Goal: Transaction & Acquisition: Purchase product/service

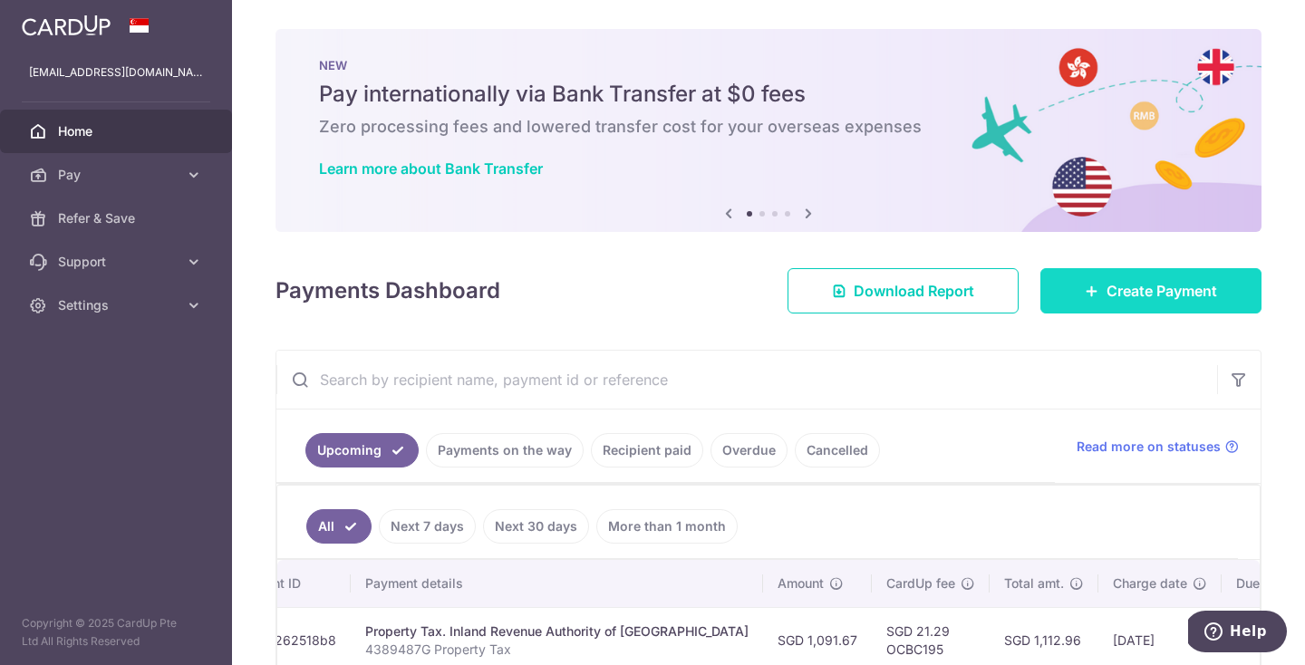
click at [1144, 282] on span "Create Payment" at bounding box center [1162, 291] width 111 height 22
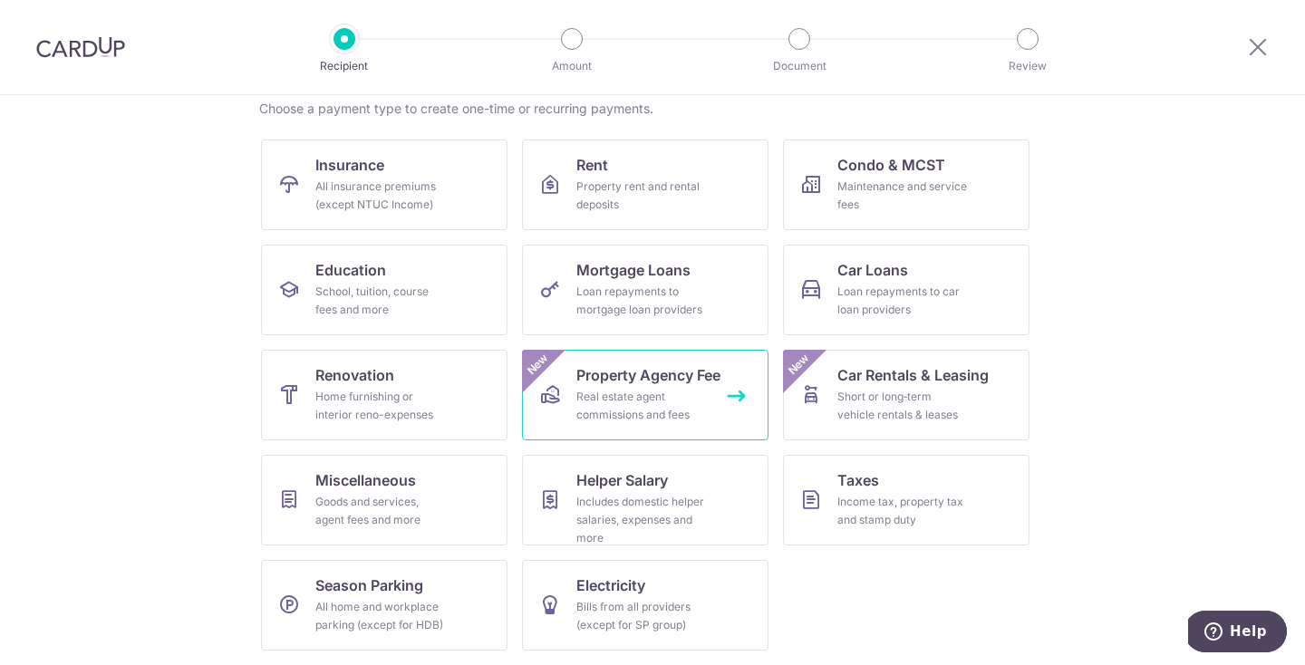
scroll to position [146, 0]
click at [842, 297] on div "Loan repayments to car loan providers" at bounding box center [902, 301] width 131 height 36
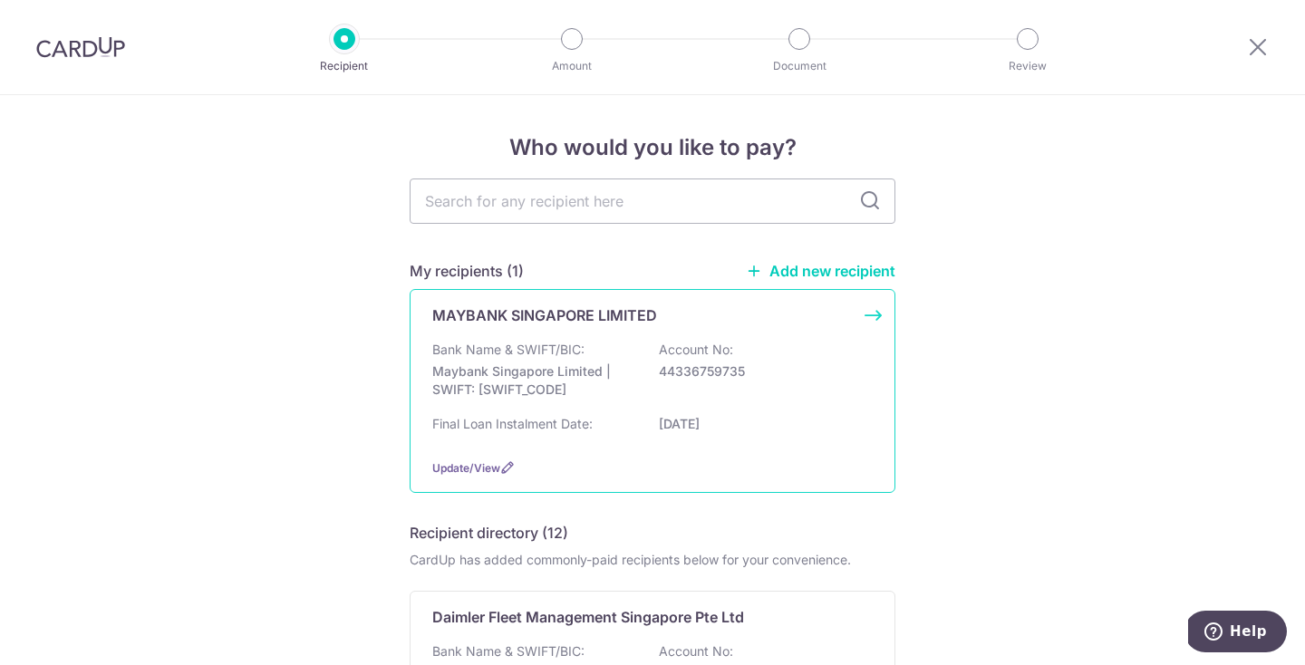
click at [740, 372] on p "44336759735" at bounding box center [760, 372] width 203 height 18
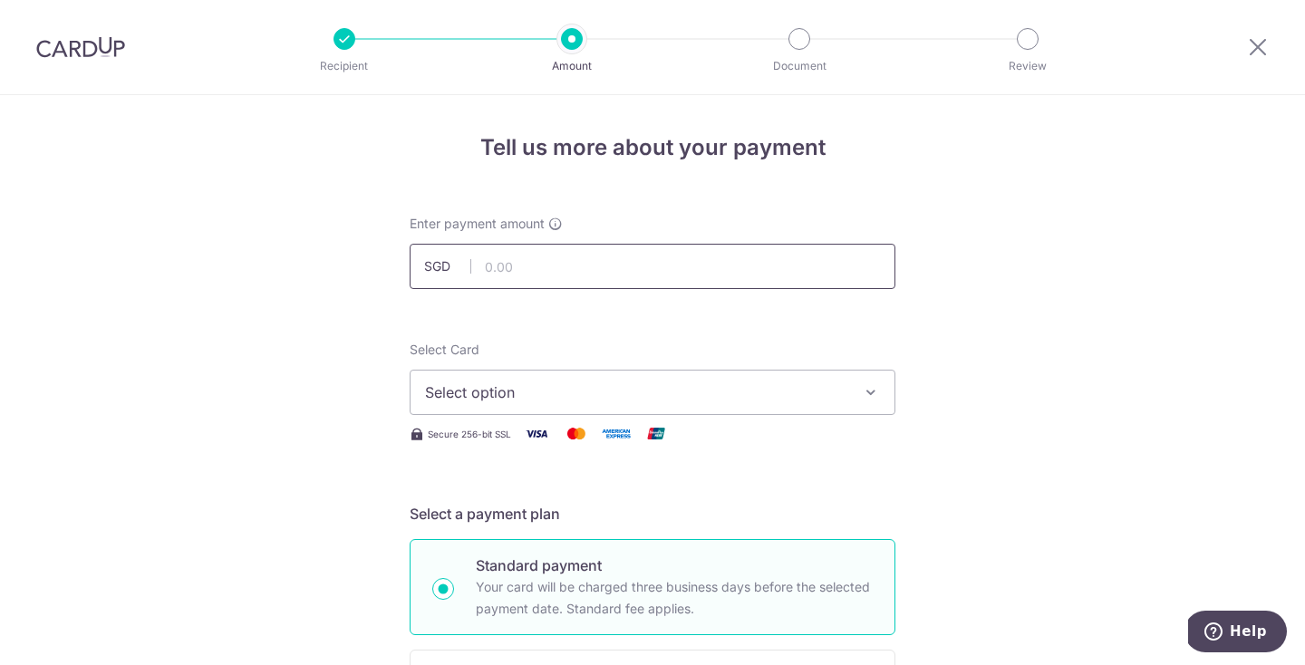
click at [654, 258] on input "text" at bounding box center [653, 266] width 486 height 45
type input "2,247.00"
click at [509, 397] on span "Select option" at bounding box center [636, 393] width 422 height 22
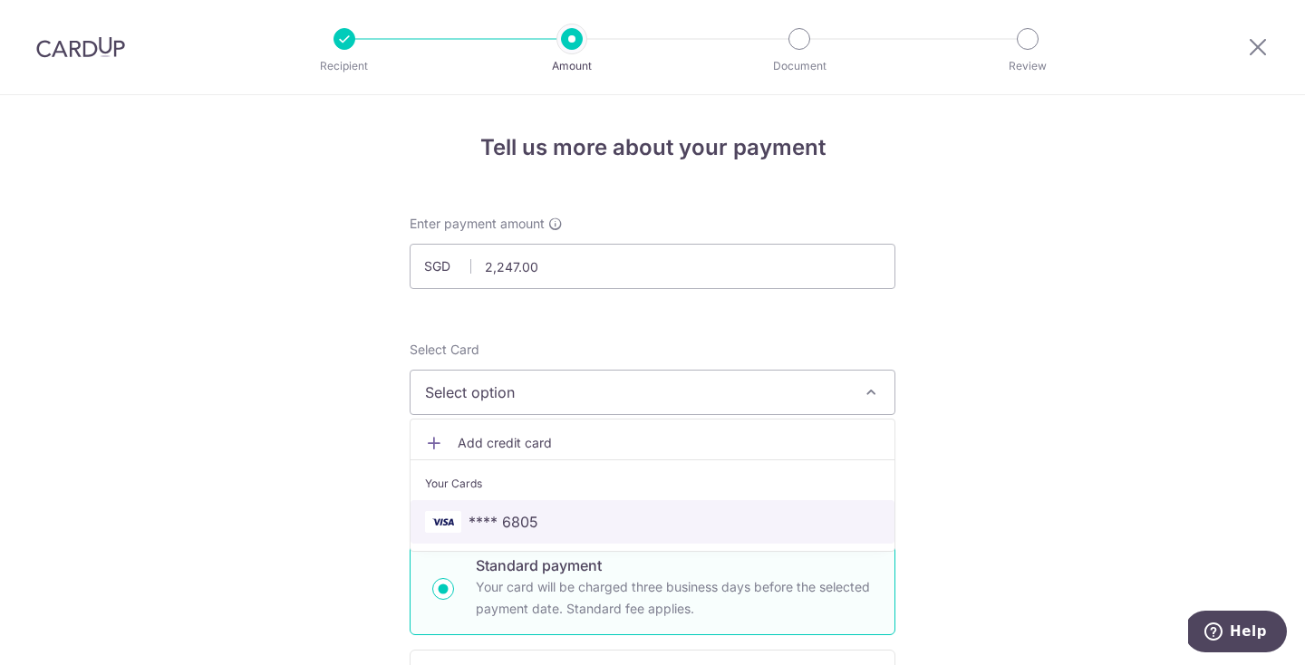
click at [476, 507] on link "**** 6805" at bounding box center [653, 522] width 484 height 44
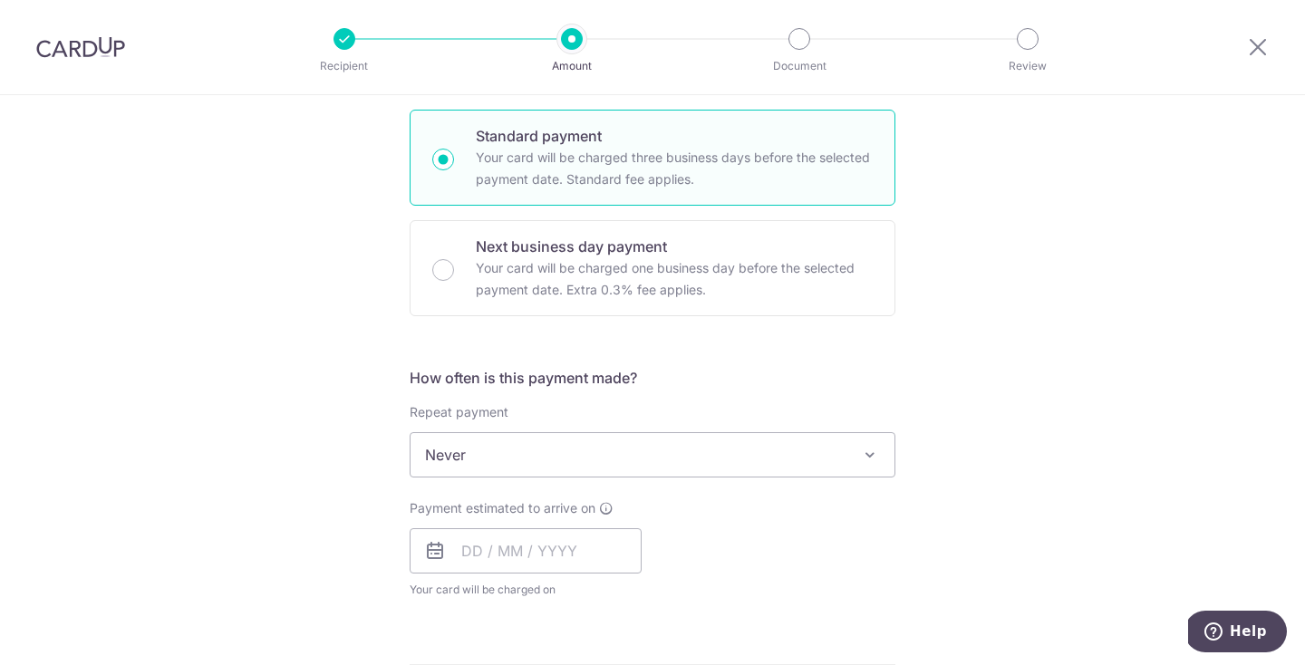
scroll to position [428, 0]
click at [470, 451] on span "Never" at bounding box center [653, 457] width 484 height 44
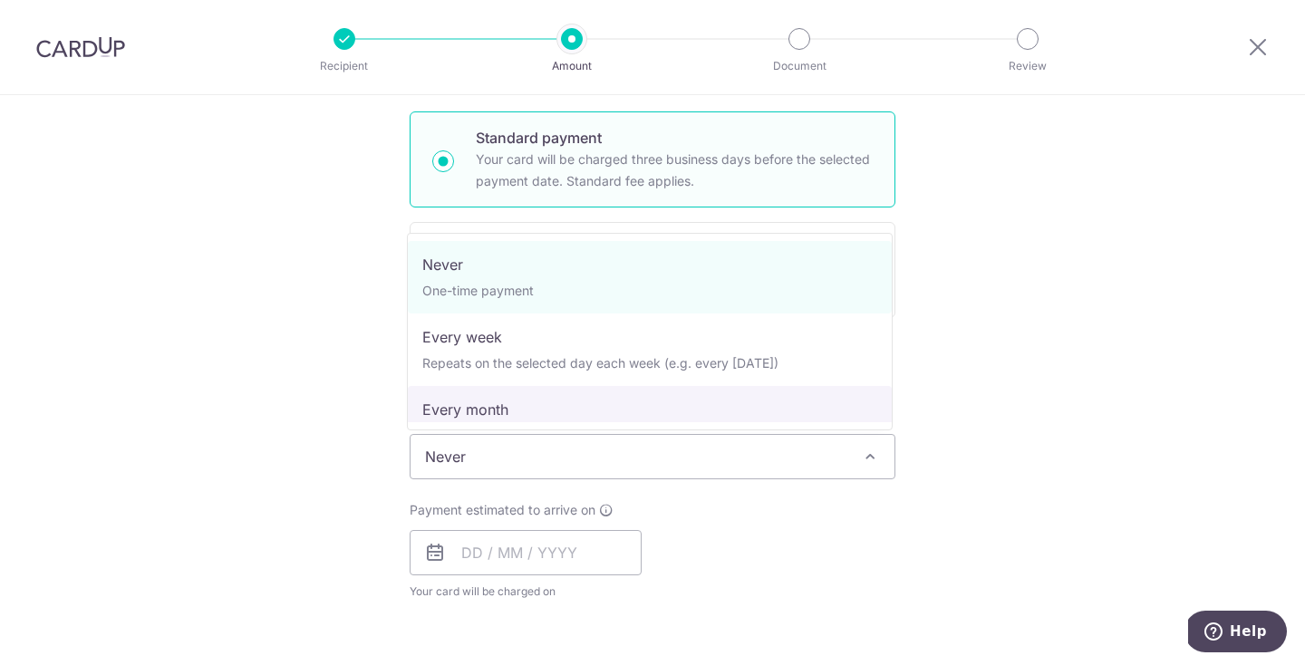
click at [1011, 449] on div "Tell us more about your payment Enter payment amount SGD 2,247.00 2247.00 Selec…" at bounding box center [652, 487] width 1305 height 1640
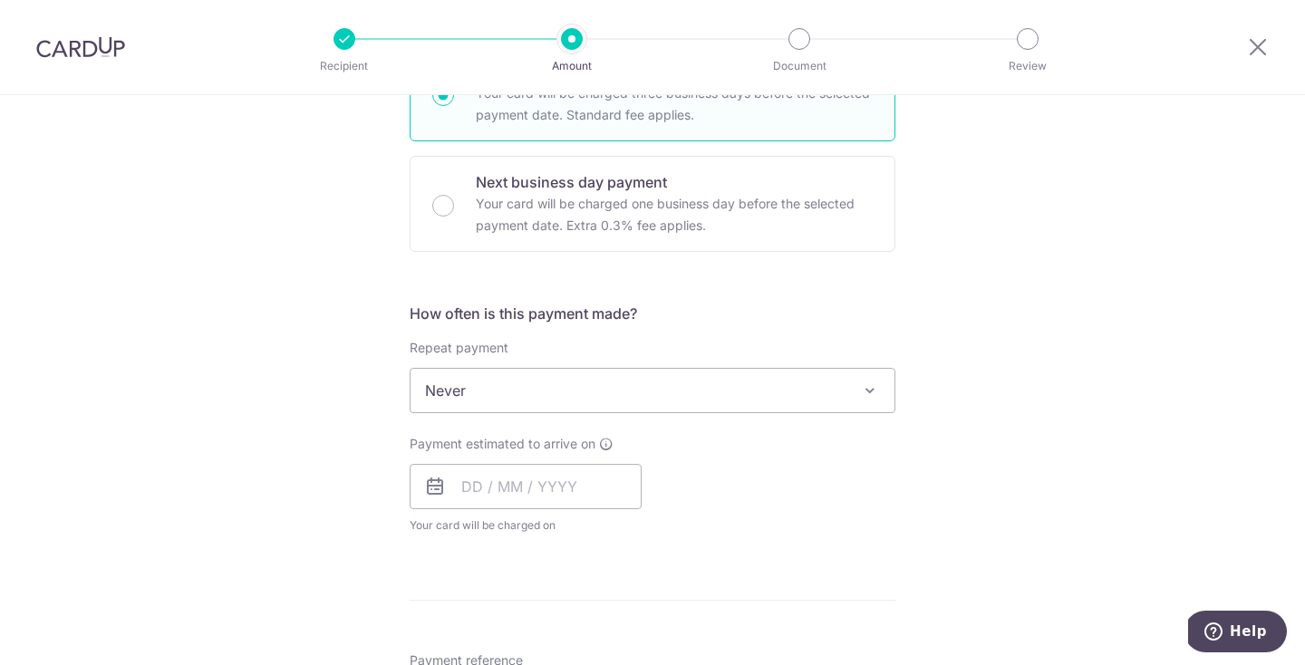
scroll to position [602, 0]
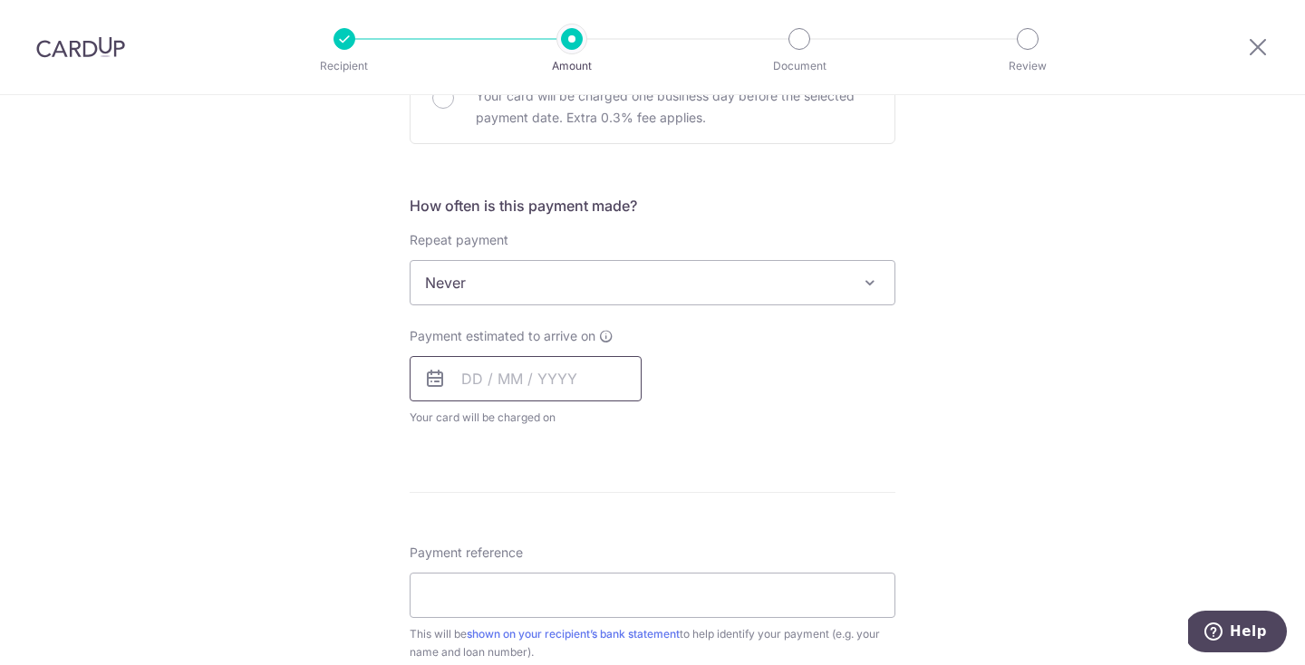
click at [626, 372] on input "text" at bounding box center [526, 378] width 232 height 45
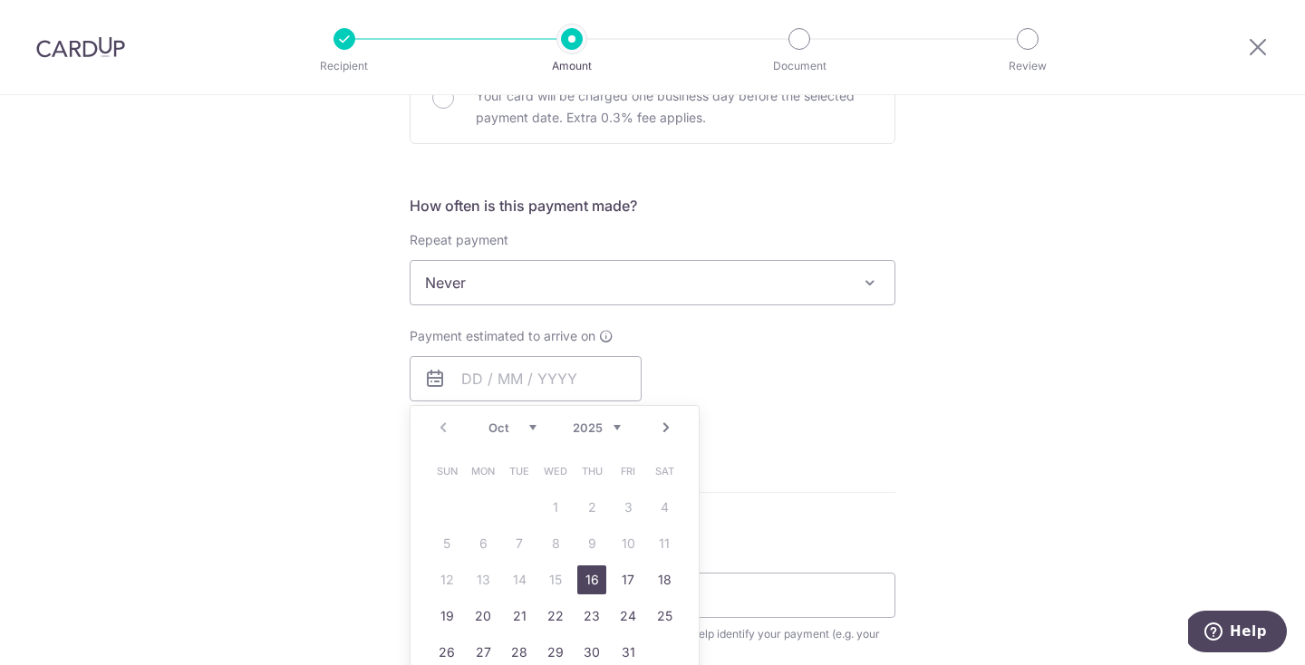
click at [764, 311] on div "How often is this payment made? Repeat payment Never Every week Every month Eve…" at bounding box center [653, 318] width 486 height 247
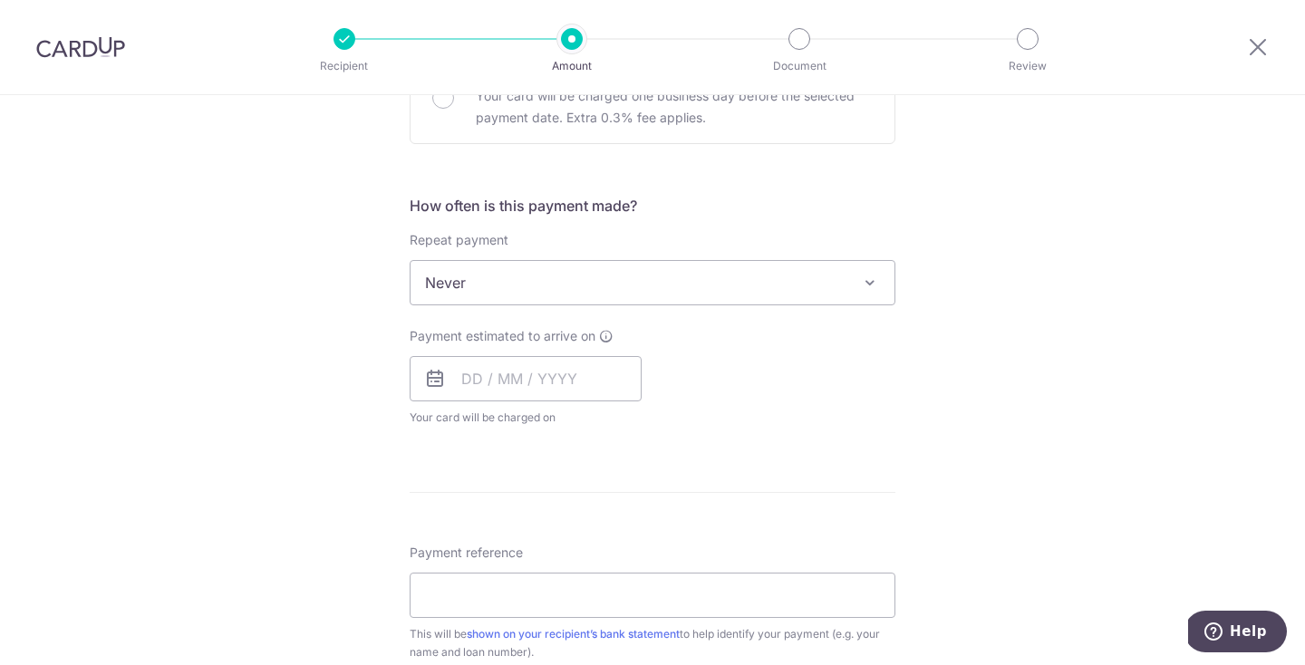
click at [783, 288] on span "Never" at bounding box center [653, 283] width 484 height 44
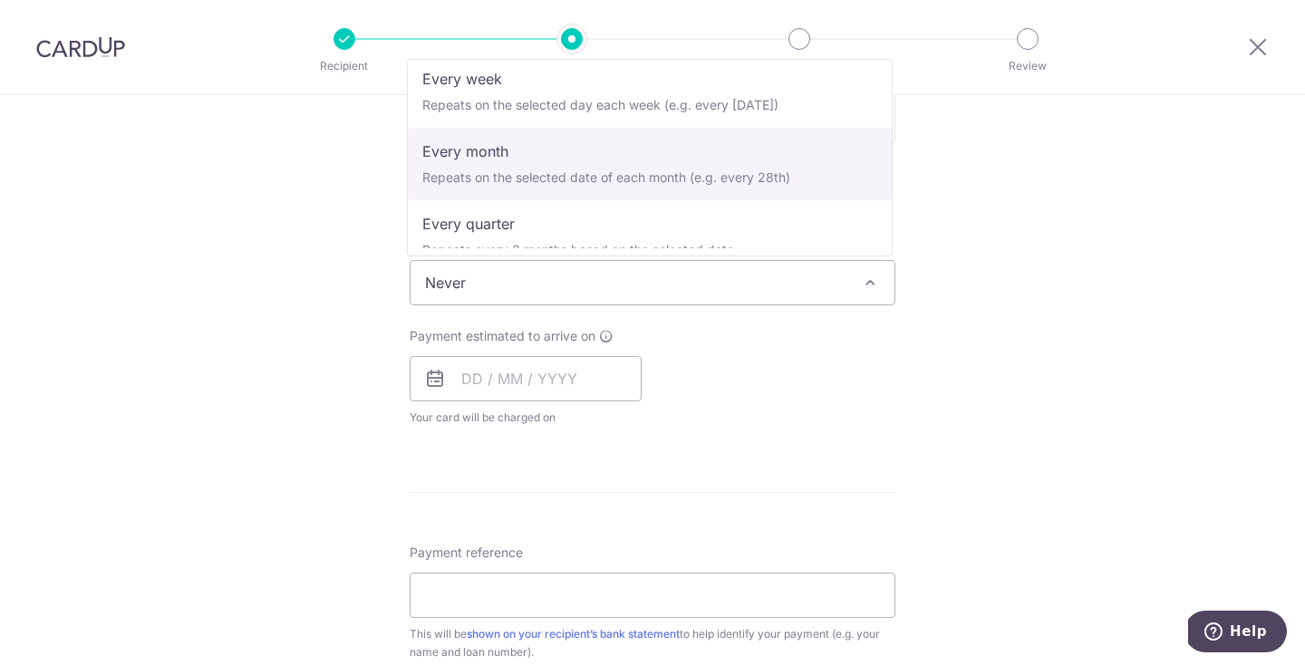
scroll to position [92, 0]
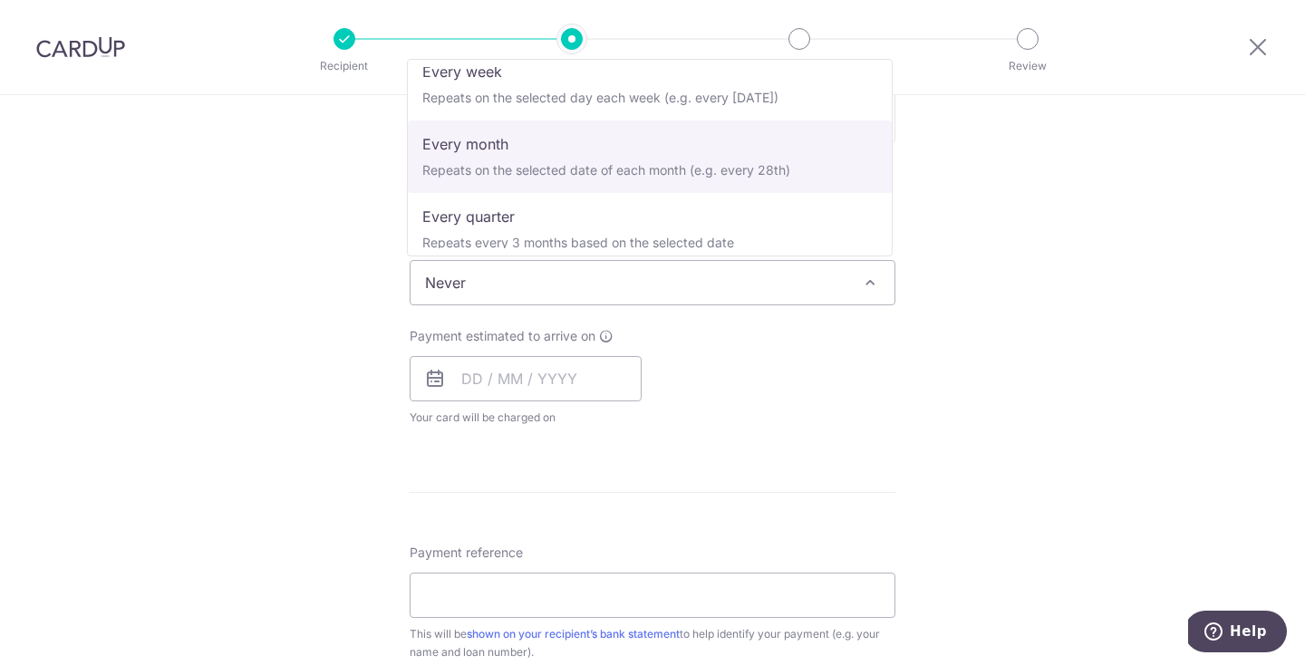
select select "3"
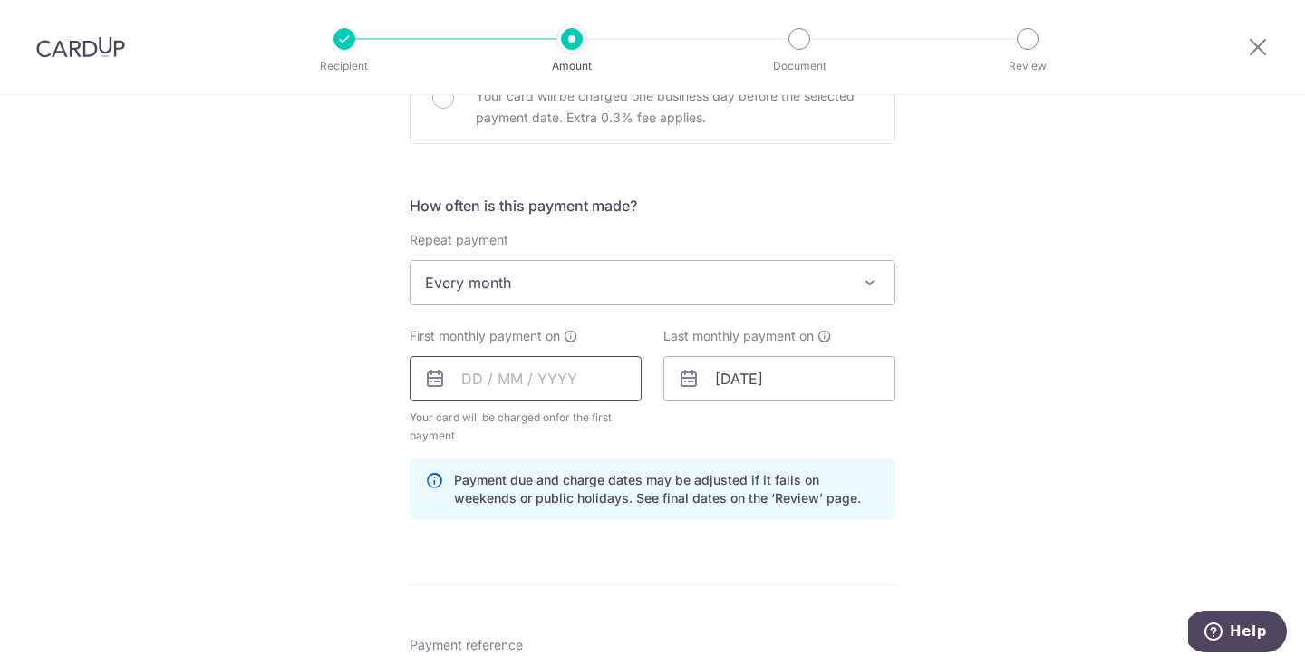
click at [611, 380] on input "text" at bounding box center [526, 378] width 232 height 45
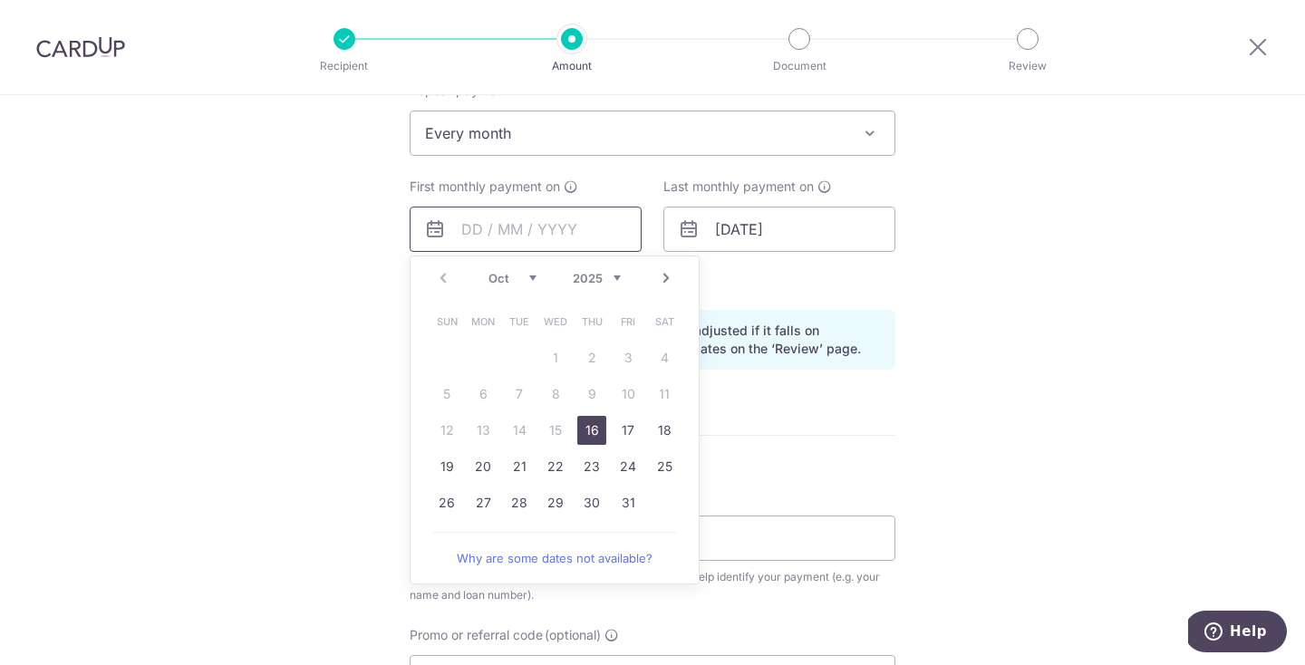
scroll to position [753, 0]
click at [484, 465] on link "20" at bounding box center [483, 464] width 29 height 29
type input "[DATE]"
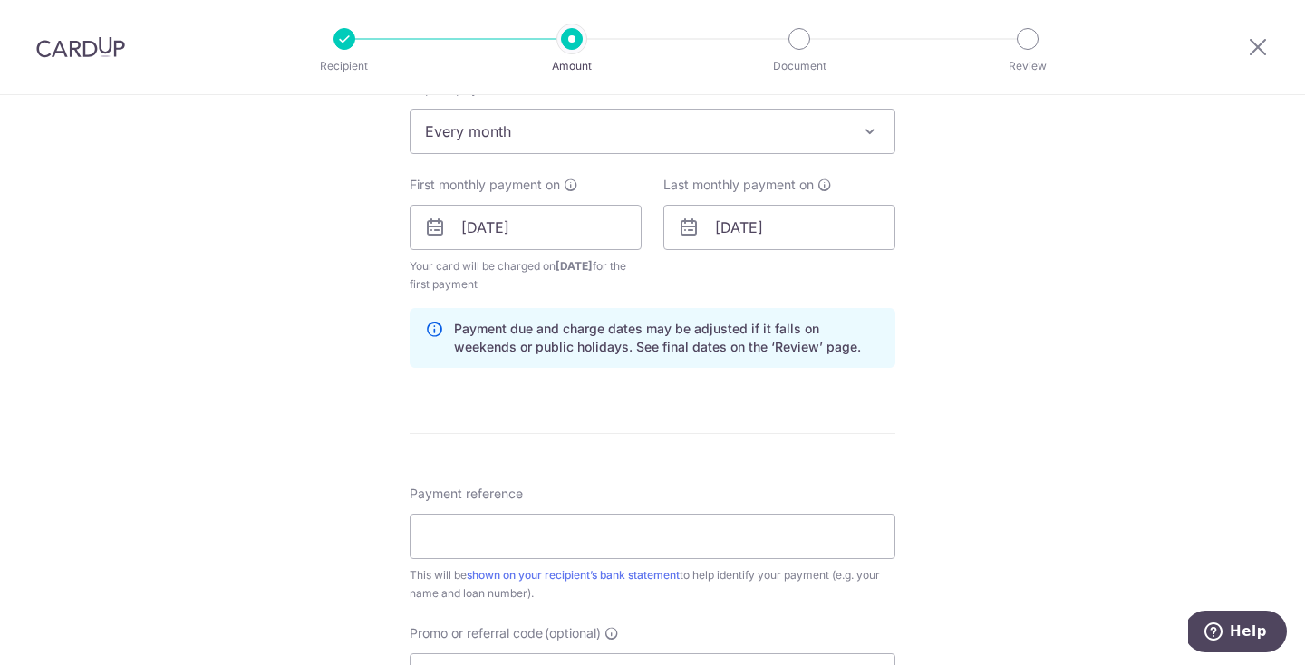
click at [348, 356] on div "Tell us more about your payment Enter payment amount SGD 2,247.00 2247.00 Selec…" at bounding box center [652, 208] width 1305 height 1732
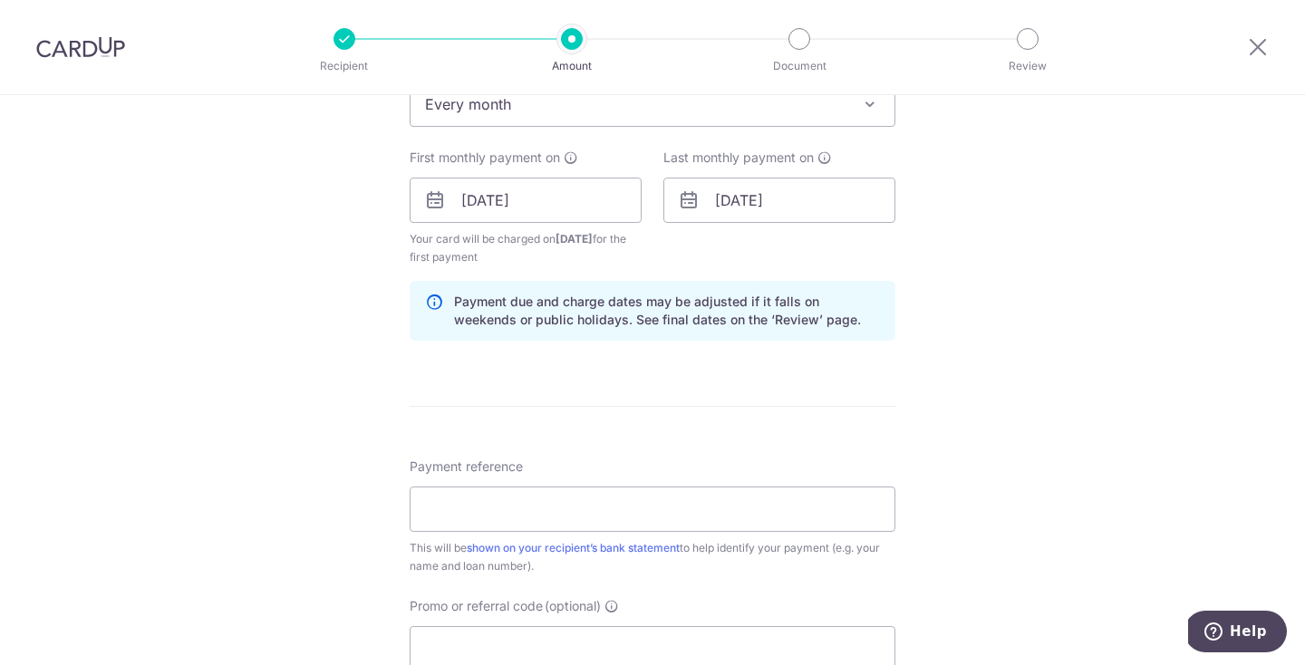
scroll to position [938, 0]
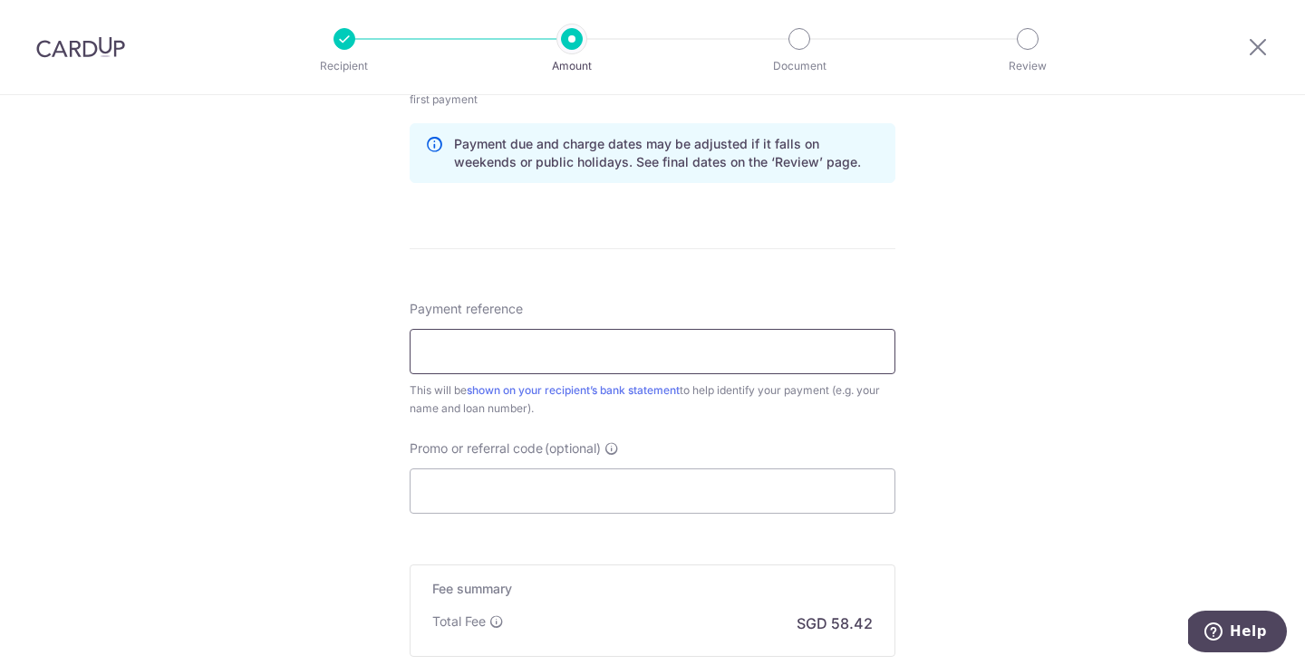
click at [572, 348] on input "Payment reference" at bounding box center [653, 351] width 486 height 45
type input "Car Loan"
click at [490, 494] on input "Promo or referral code (optional)" at bounding box center [653, 491] width 486 height 45
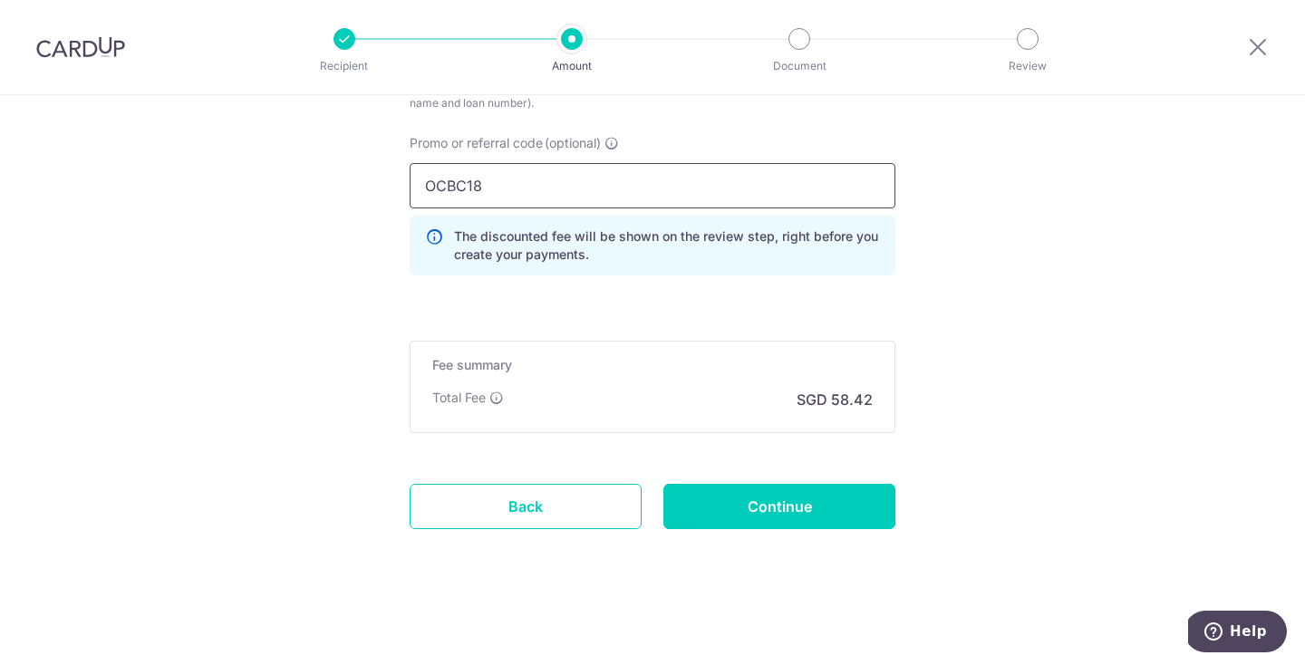
scroll to position [1243, 0]
type input "OCBC18"
click at [728, 506] on input "Continue" at bounding box center [779, 506] width 232 height 45
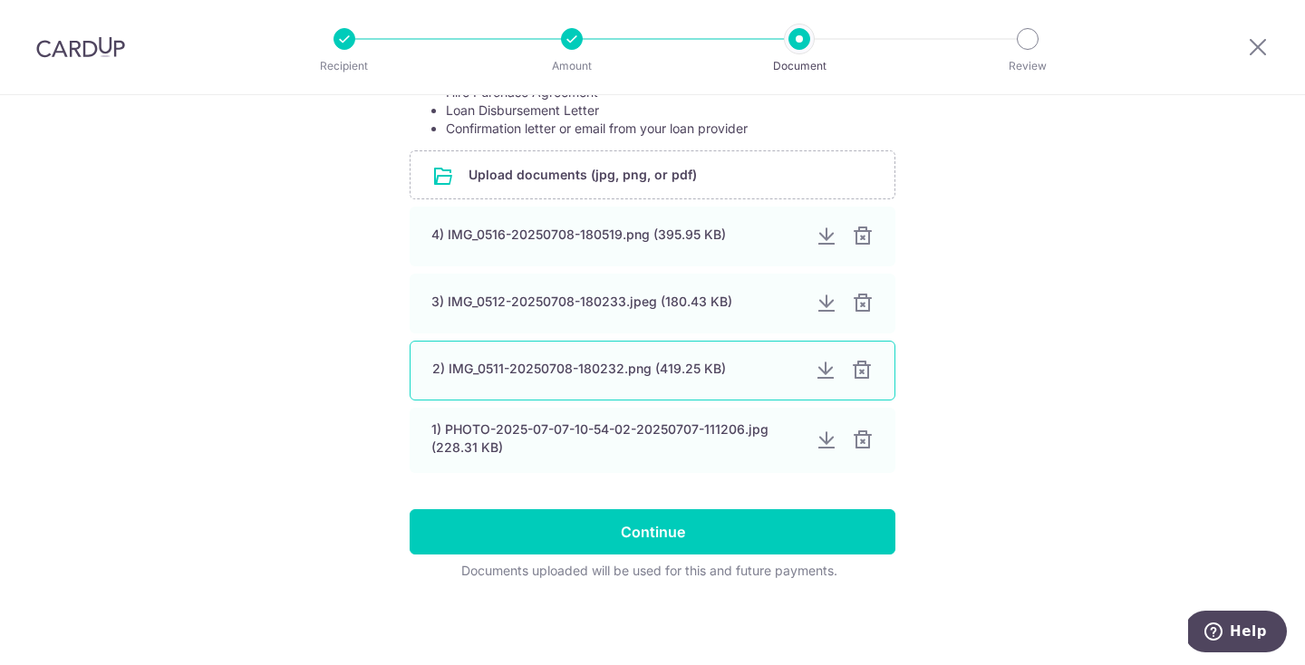
scroll to position [407, 0]
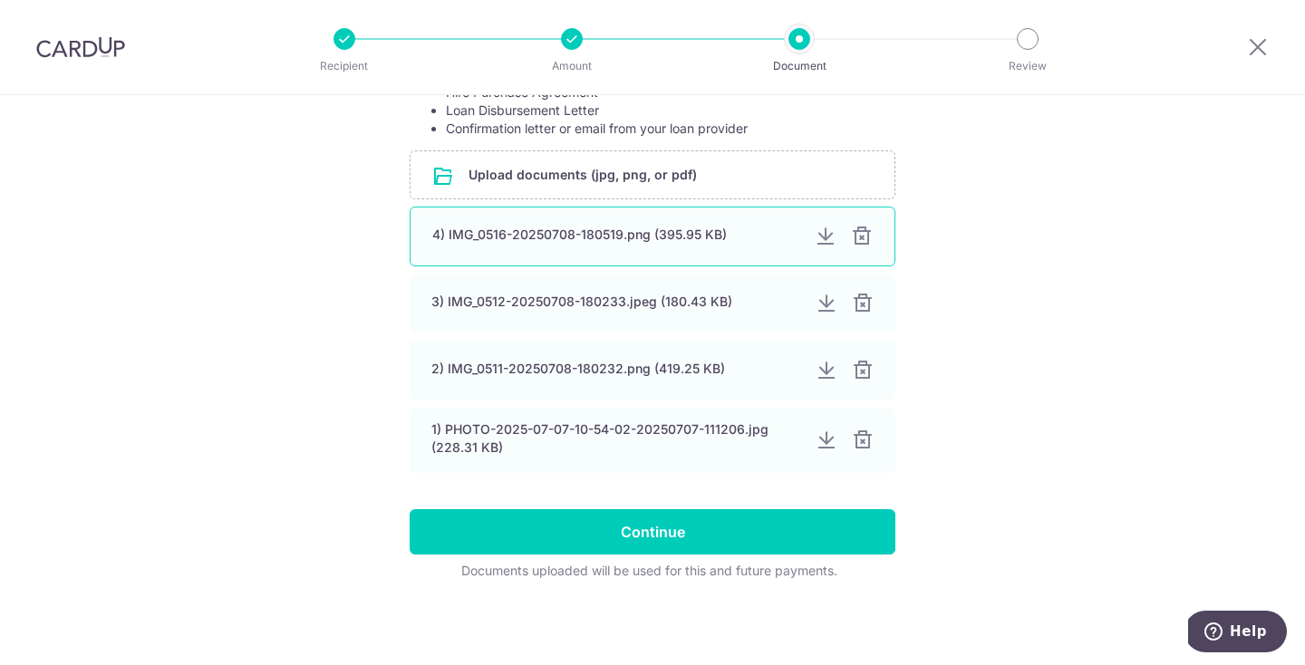
click at [613, 231] on div "4) IMG_0516-20250708-180519.png (395.95 KB)" at bounding box center [616, 235] width 368 height 18
click at [821, 240] on div at bounding box center [826, 237] width 22 height 22
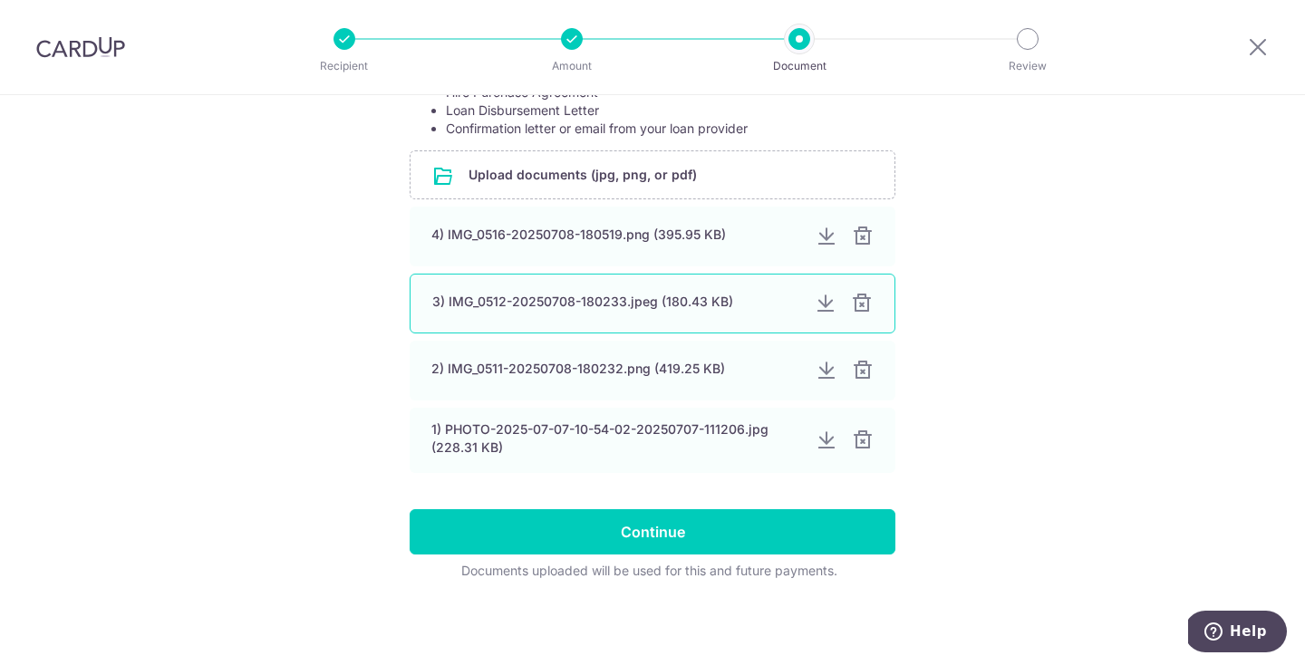
click at [817, 309] on div at bounding box center [826, 304] width 22 height 22
click at [862, 304] on div at bounding box center [862, 304] width 22 height 22
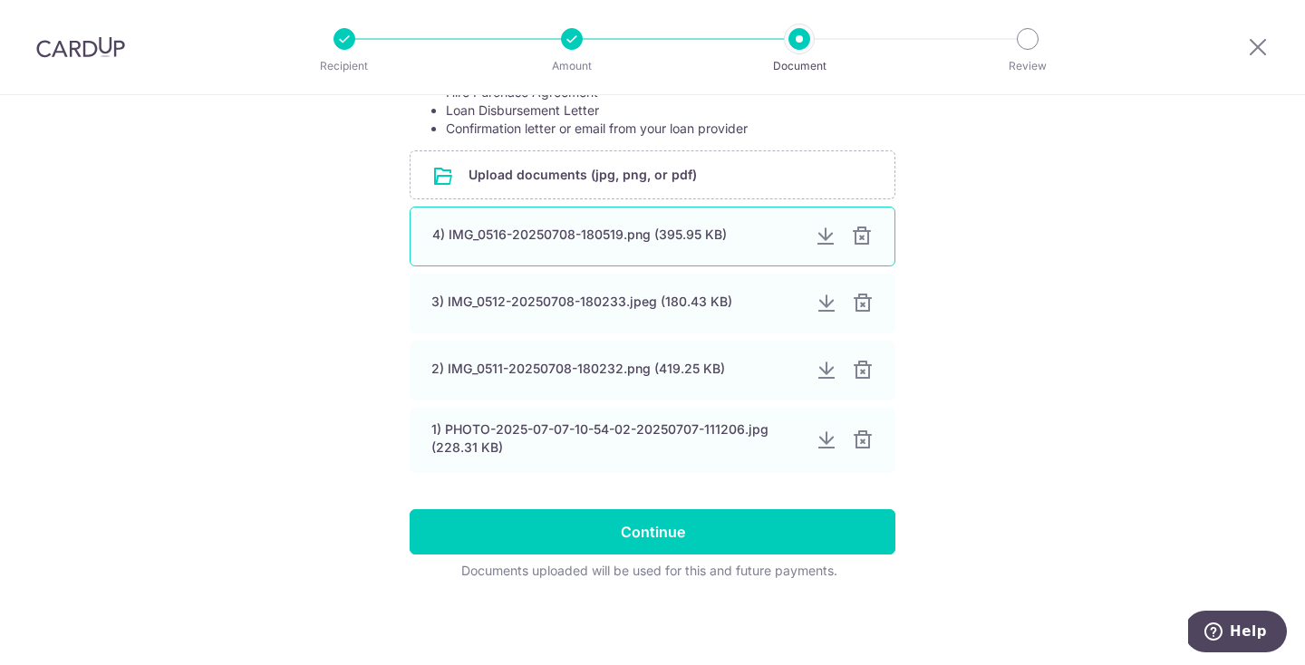
scroll to position [340, 0]
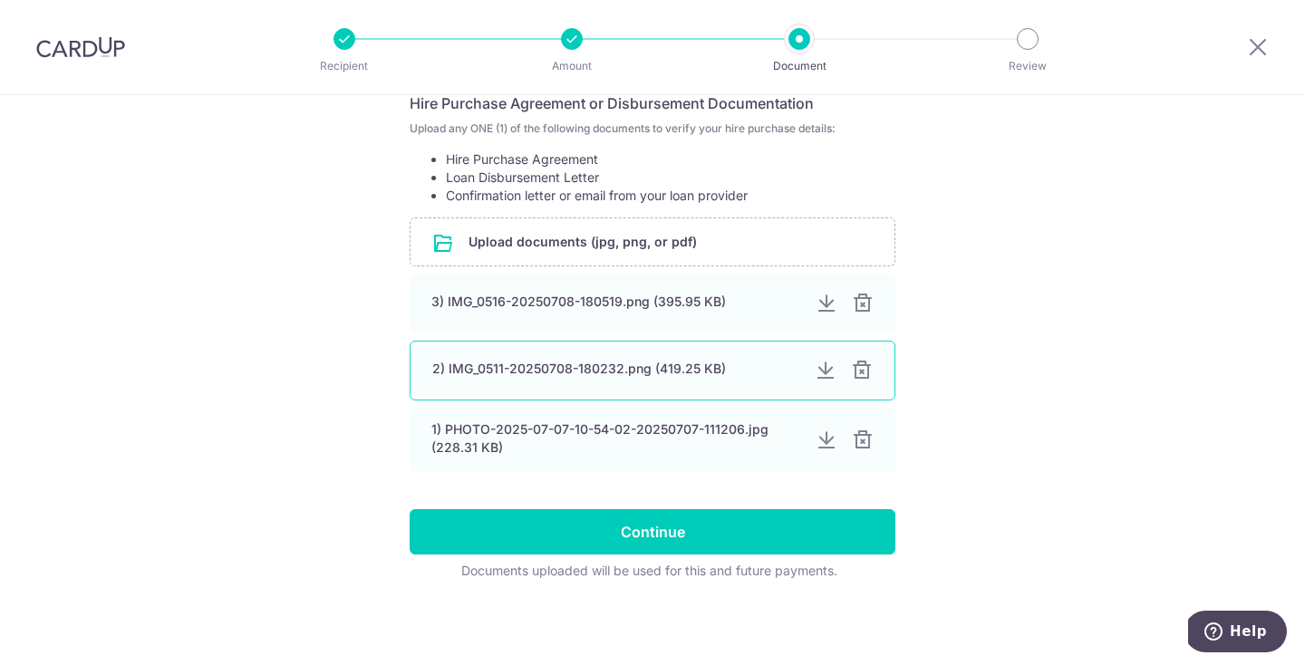
click at [821, 367] on div at bounding box center [826, 371] width 22 height 22
click at [986, 430] on div "Help us verify your payment Your supporting documents will enable us to approve…" at bounding box center [652, 210] width 1305 height 910
click at [860, 373] on div at bounding box center [862, 371] width 22 height 22
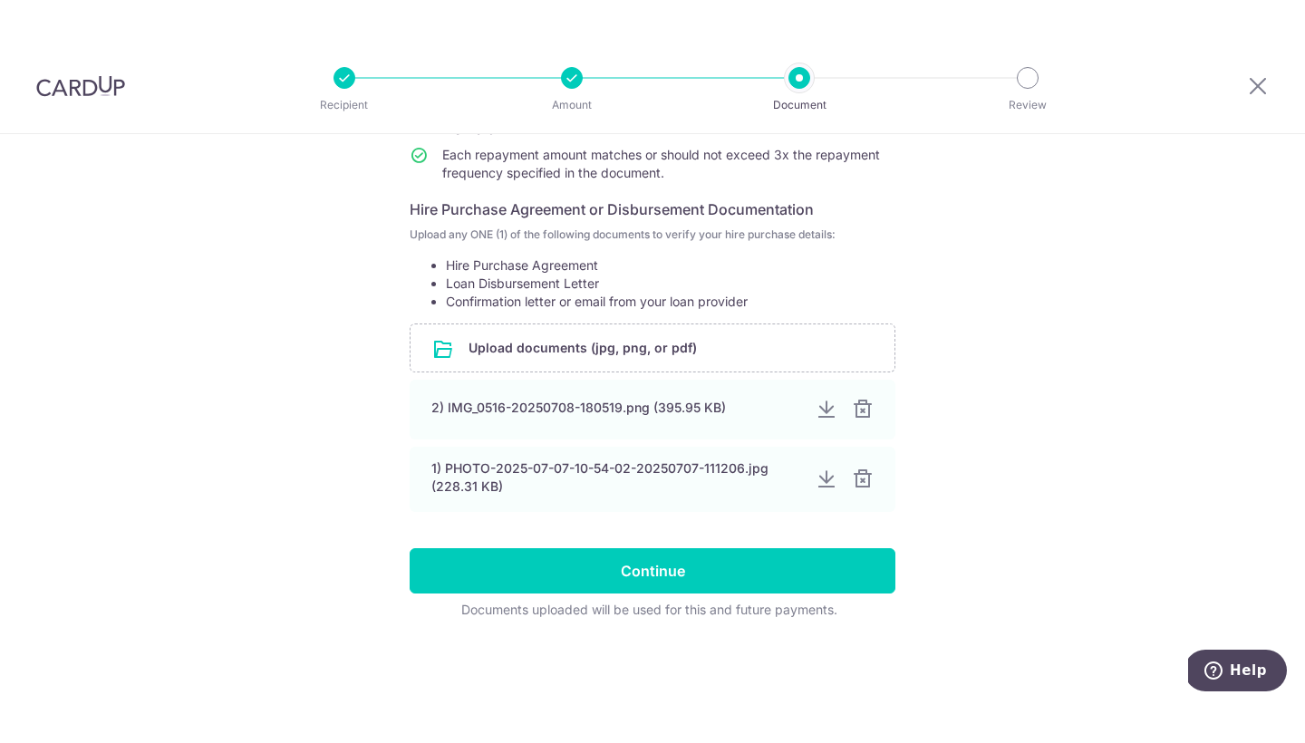
scroll to position [273, 0]
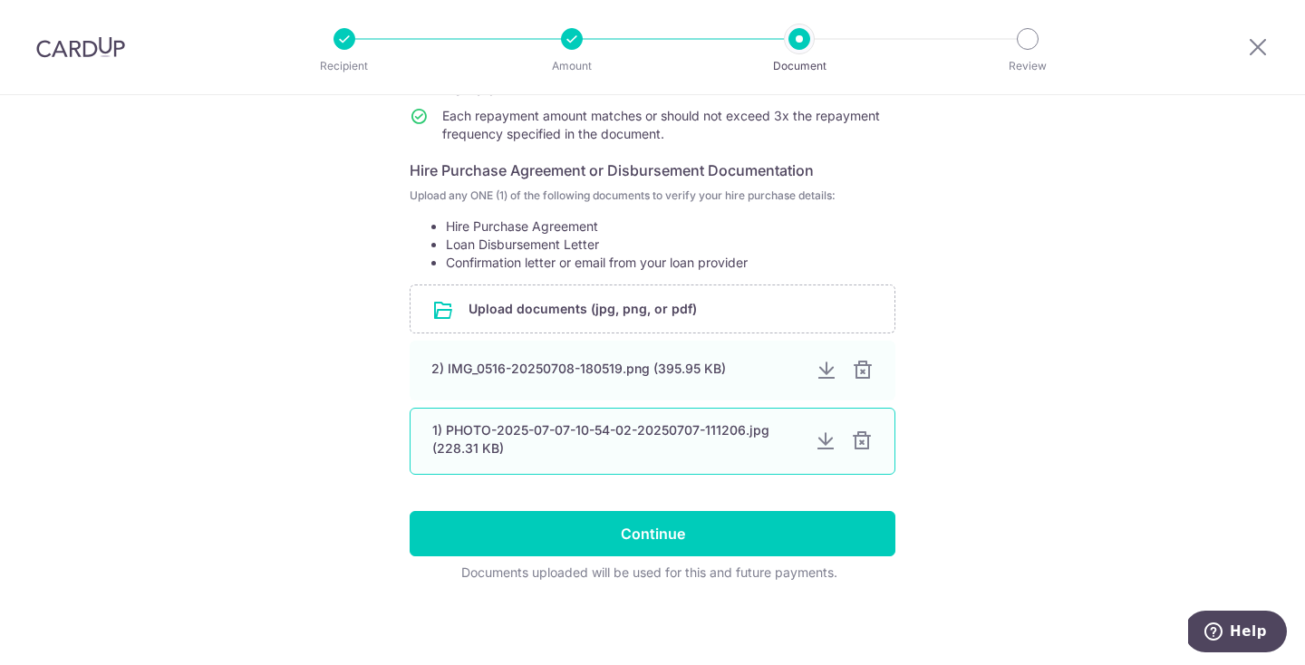
click at [820, 440] on div at bounding box center [826, 441] width 22 height 22
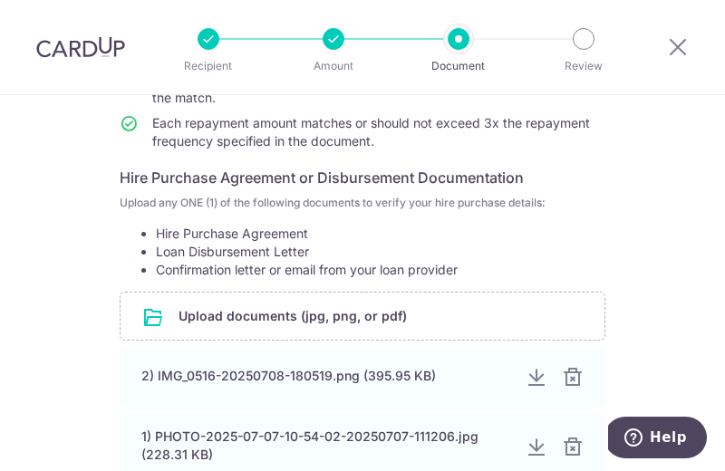
scroll to position [195, 0]
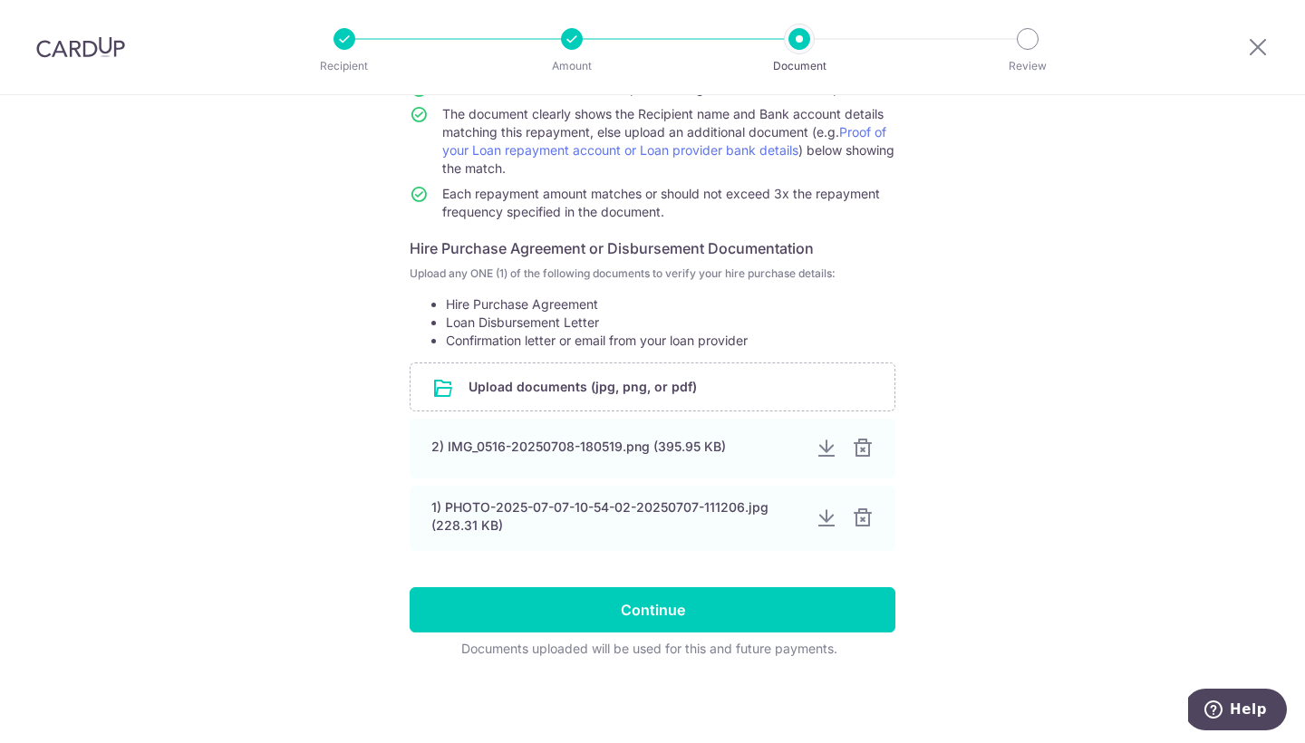
click at [184, 327] on div "Help us verify your payment Your supporting documents will enable us to approve…" at bounding box center [652, 321] width 1305 height 843
click at [550, 375] on input "file" at bounding box center [653, 386] width 484 height 47
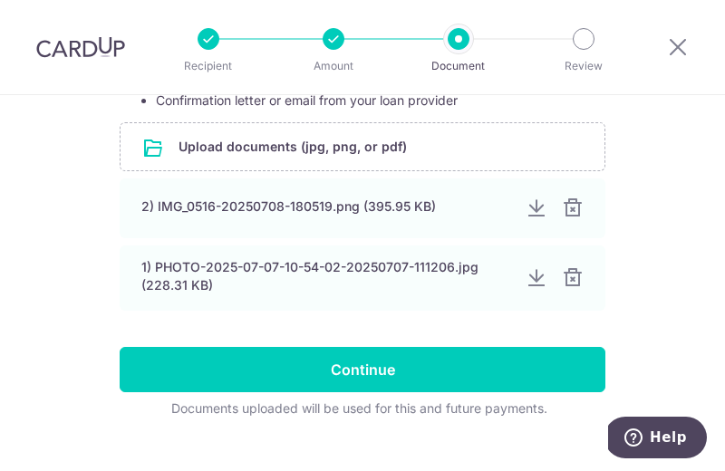
scroll to position [394, 0]
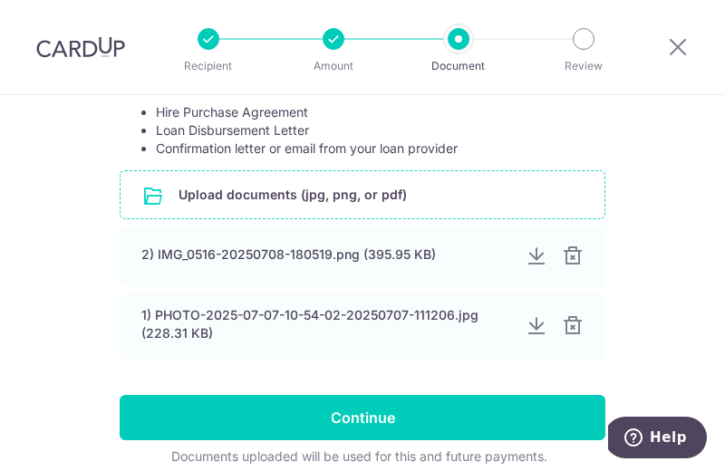
click at [353, 196] on input "file" at bounding box center [363, 194] width 484 height 47
click at [660, 271] on div "Help us verify your payment Your supporting documents will enable us to approve…" at bounding box center [362, 126] width 725 height 850
click at [670, 153] on div "Help us verify your payment Your supporting documents will enable us to approve…" at bounding box center [362, 126] width 725 height 850
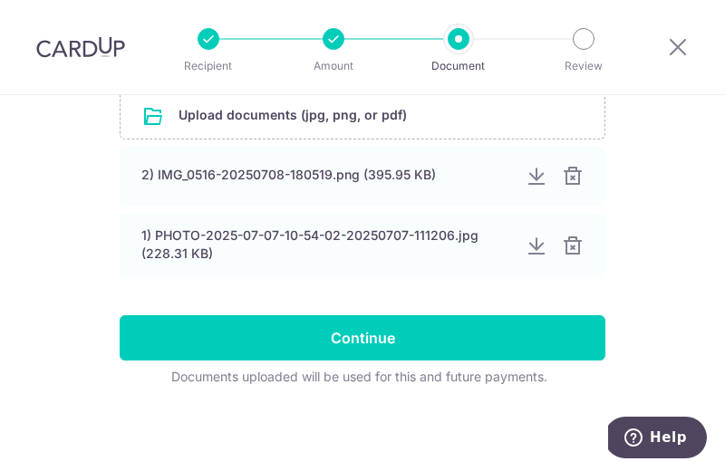
scroll to position [474, 0]
click at [58, 177] on div "Help us verify your payment Your supporting documents will enable us to approve…" at bounding box center [362, 46] width 725 height 850
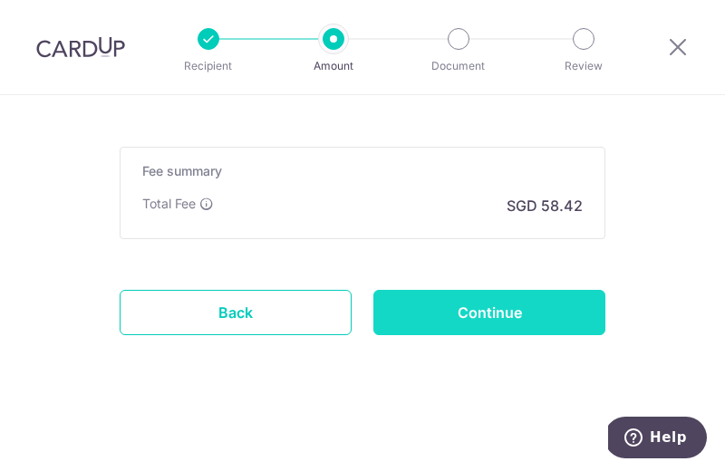
scroll to position [1354, 0]
click at [461, 299] on input "Continue" at bounding box center [489, 312] width 232 height 45
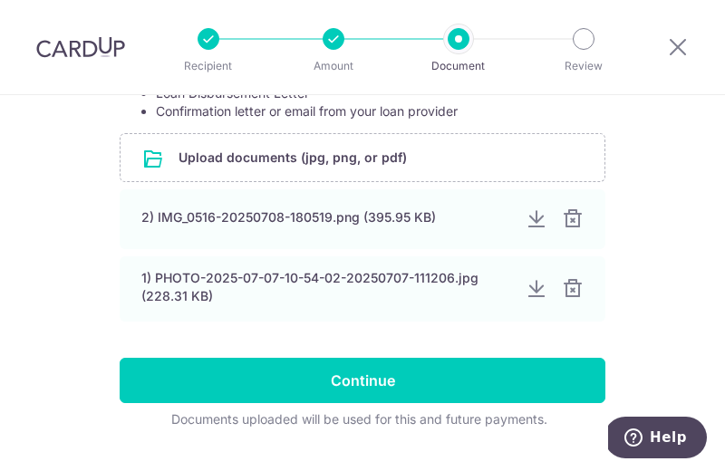
scroll to position [469, 0]
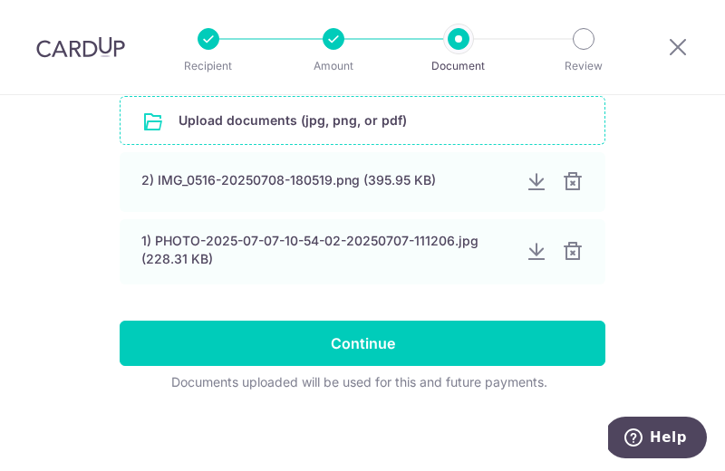
click at [353, 114] on input "file" at bounding box center [363, 120] width 484 height 47
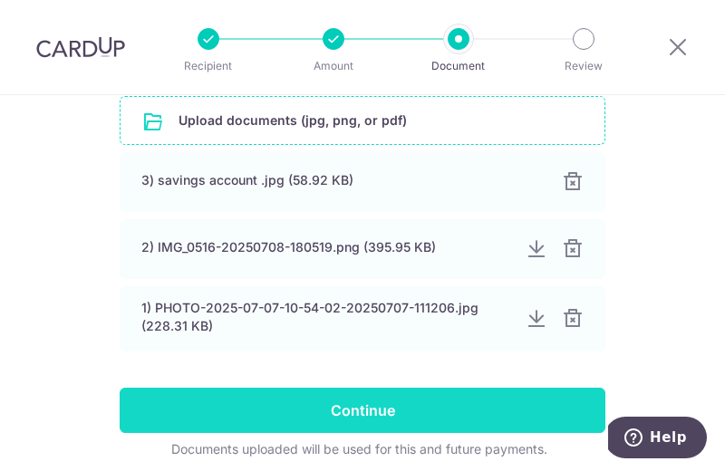
click at [358, 405] on input "Continue" at bounding box center [363, 410] width 486 height 45
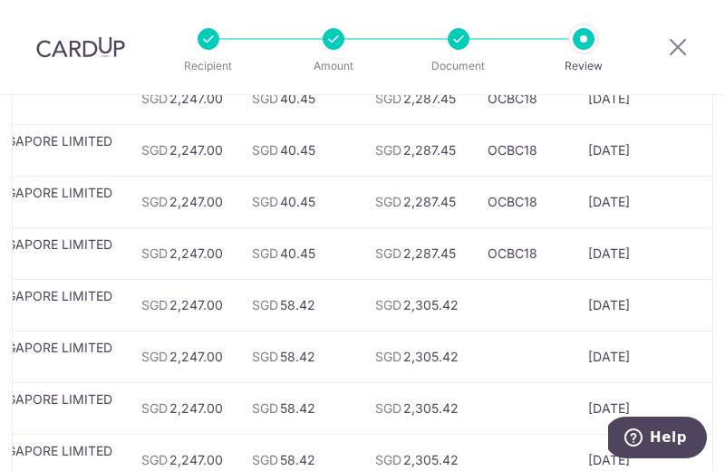
scroll to position [305, 0]
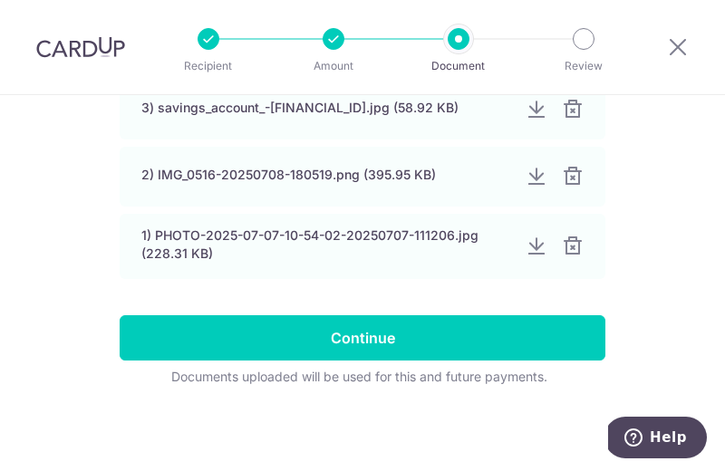
scroll to position [541, 0]
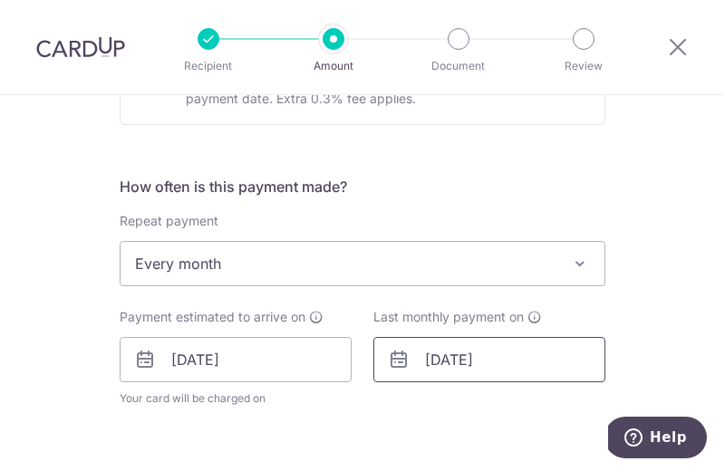
click at [451, 350] on input "28/02/2029" at bounding box center [489, 359] width 232 height 45
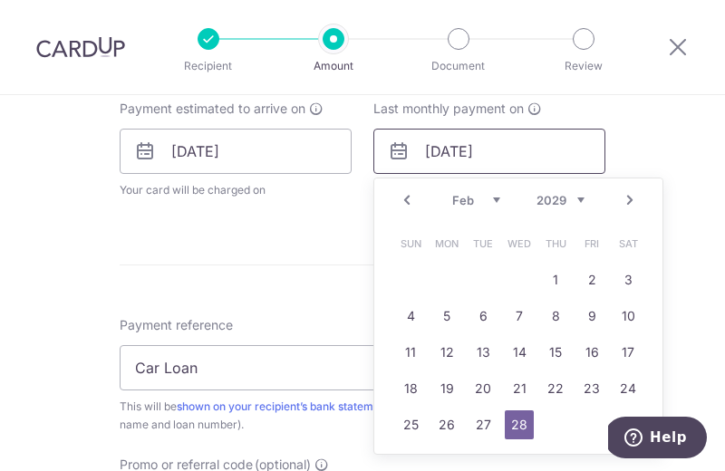
scroll to position [839, 0]
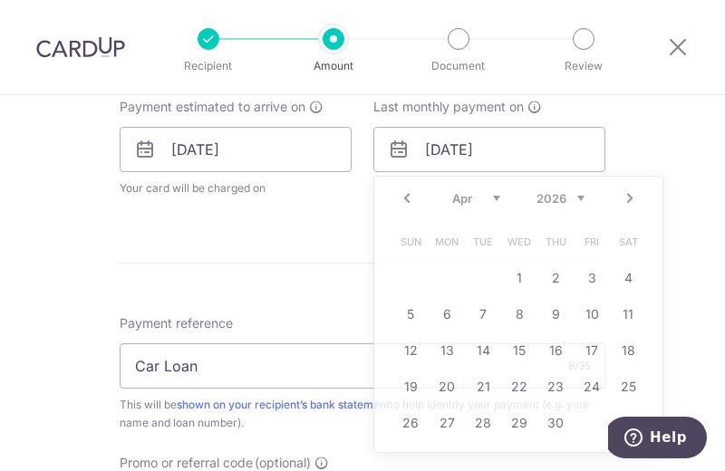
click at [707, 133] on div "Tell us more about your payment Enter payment amount SGD 2,247.00 2247.00 Selec…" at bounding box center [362, 120] width 725 height 1729
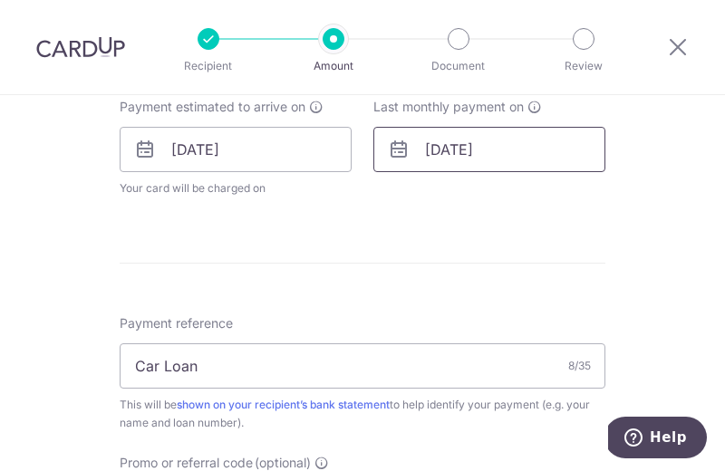
click at [479, 138] on input "28/02/2029" at bounding box center [489, 149] width 232 height 45
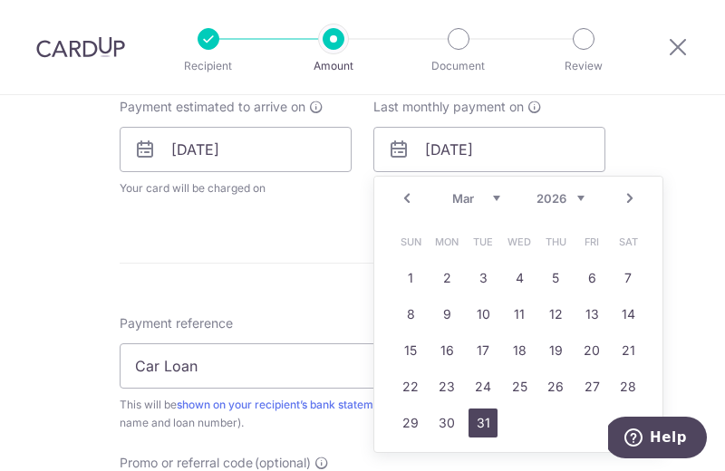
click at [484, 421] on link "31" at bounding box center [483, 423] width 29 height 29
type input "31/03/2026"
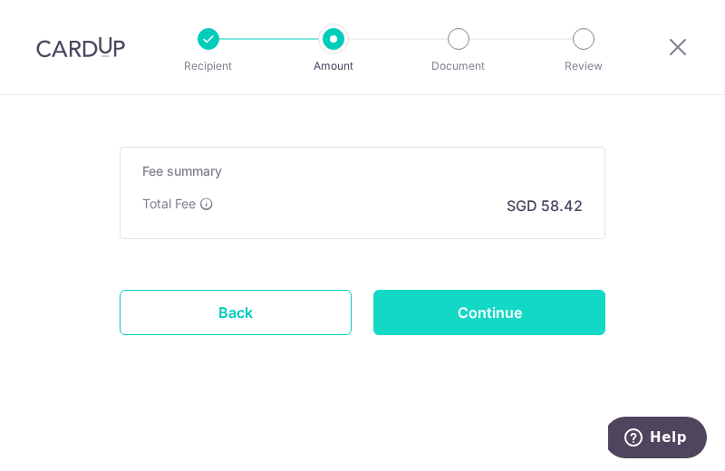
click at [496, 324] on input "Continue" at bounding box center [489, 312] width 232 height 45
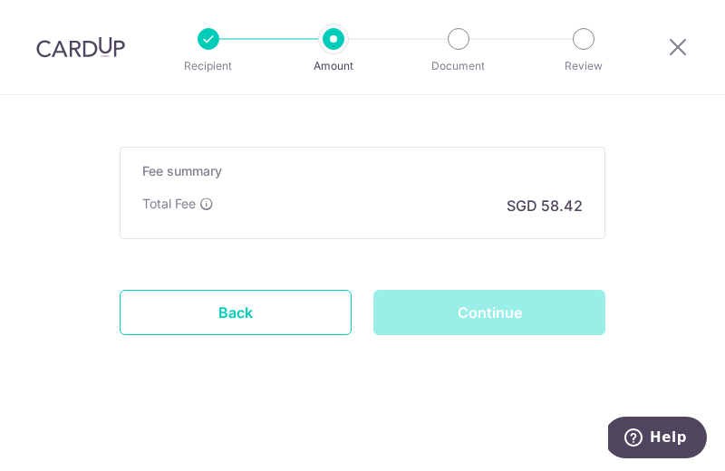
scroll to position [1427, 0]
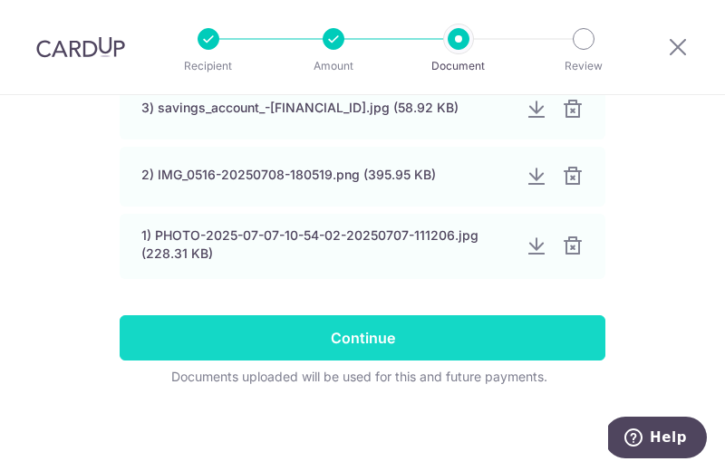
scroll to position [541, 0]
click at [450, 334] on input "Continue" at bounding box center [363, 337] width 486 height 45
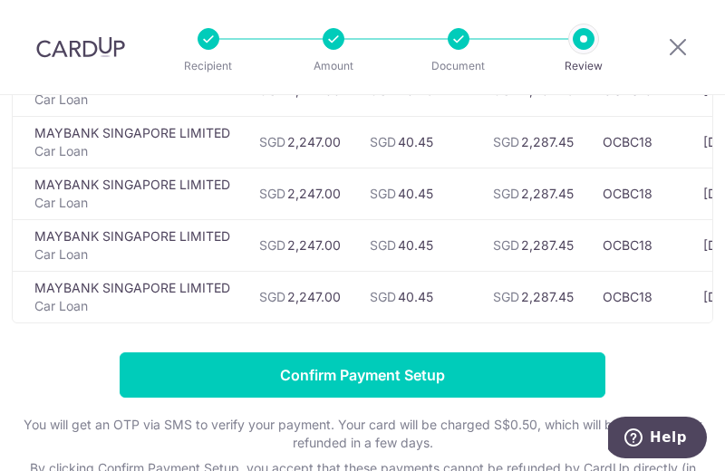
scroll to position [285, 0]
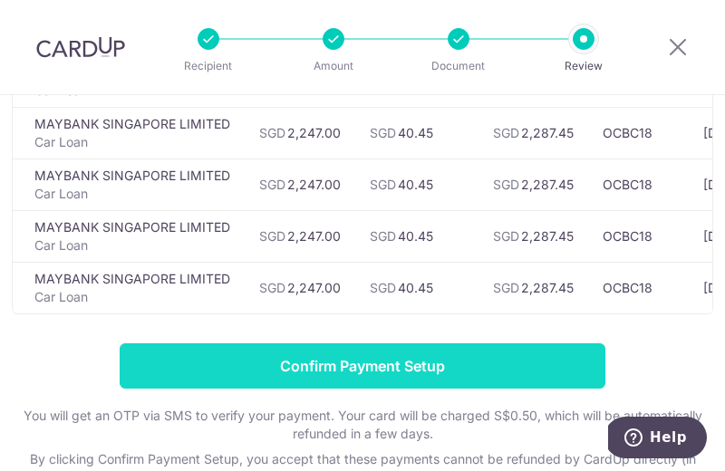
click at [452, 373] on input "Confirm Payment Setup" at bounding box center [363, 365] width 486 height 45
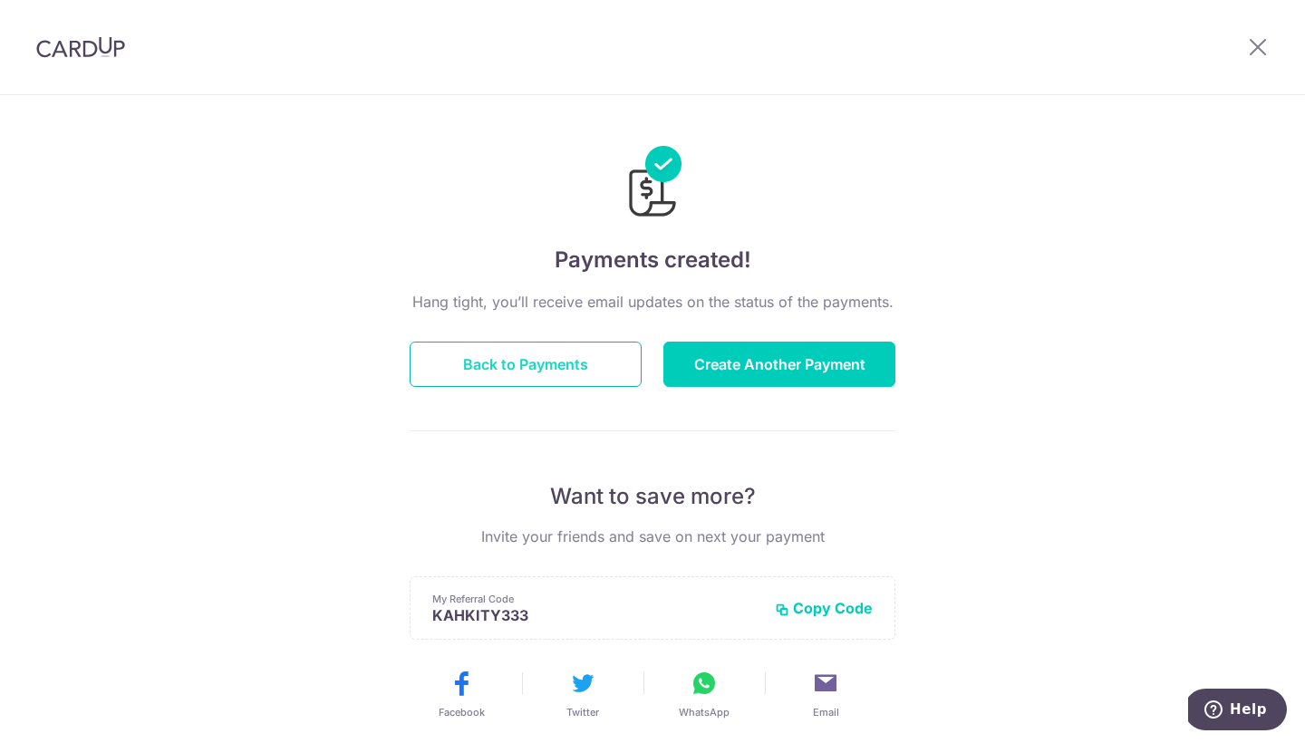
click at [570, 378] on button "Back to Payments" at bounding box center [526, 364] width 232 height 45
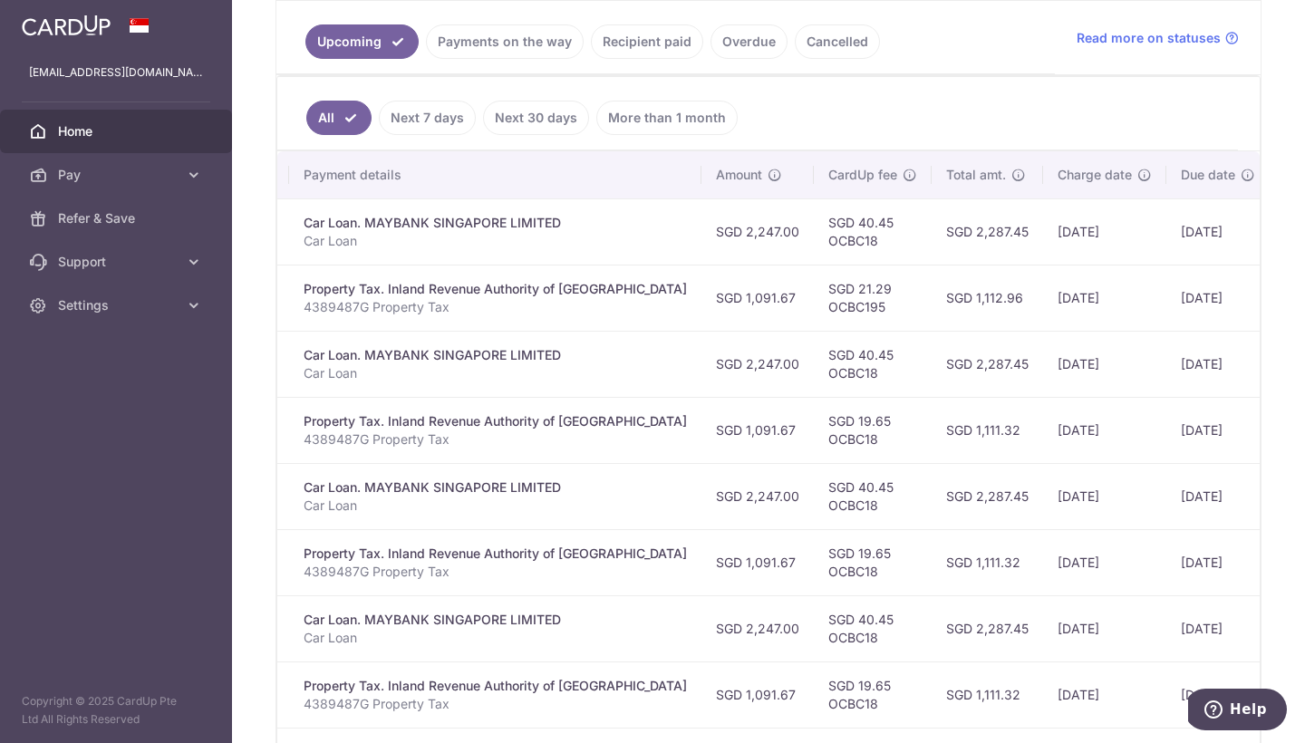
scroll to position [0, 359]
drag, startPoint x: 1108, startPoint y: 298, endPoint x: 1166, endPoint y: 298, distance: 57.1
click at [1167, 298] on td "[DATE]" at bounding box center [1218, 298] width 103 height 66
drag, startPoint x: 991, startPoint y: 432, endPoint x: 1068, endPoint y: 434, distance: 77.1
click at [1068, 434] on td "[DATE]" at bounding box center [1105, 430] width 123 height 66
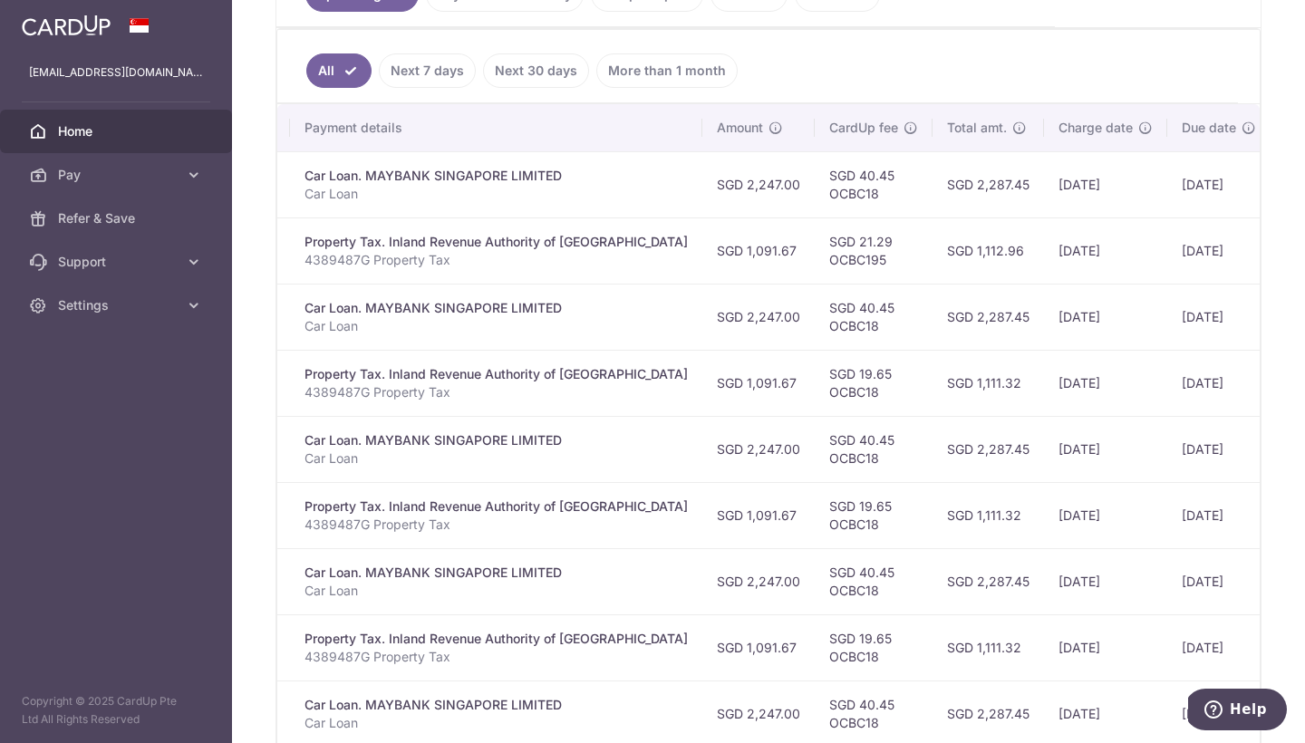
scroll to position [457, 0]
